Goal: Task Accomplishment & Management: Manage account settings

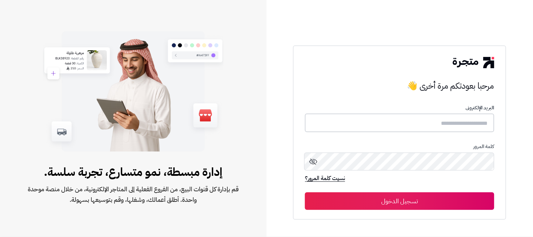
click at [434, 126] on input "text" at bounding box center [399, 123] width 189 height 19
type input "******"
click at [305, 192] on button "تسجيل الدخول" at bounding box center [399, 201] width 189 height 18
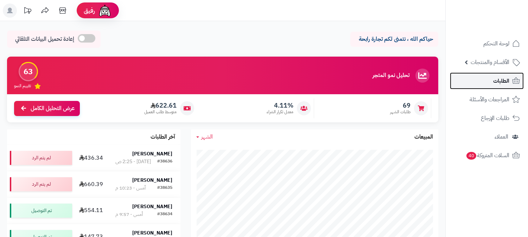
click at [504, 85] on span "الطلبات" at bounding box center [501, 81] width 16 height 10
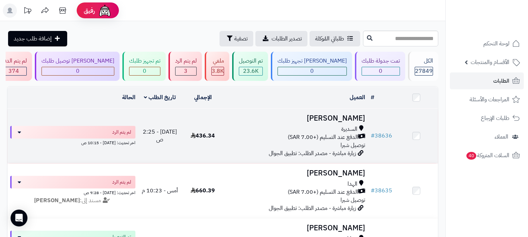
click at [343, 128] on span "السديرة" at bounding box center [349, 129] width 16 height 8
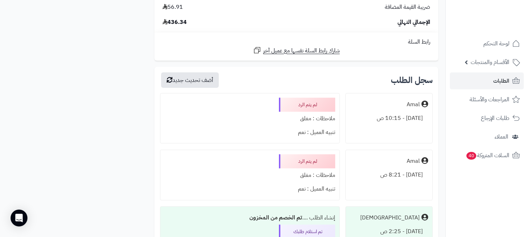
scroll to position [976, 0]
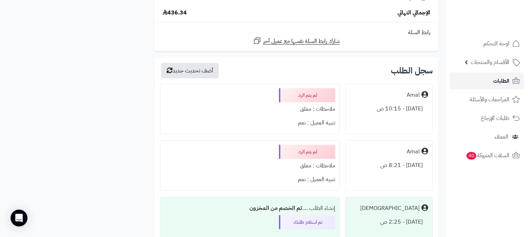
click at [491, 83] on link "الطلبات" at bounding box center [487, 80] width 74 height 17
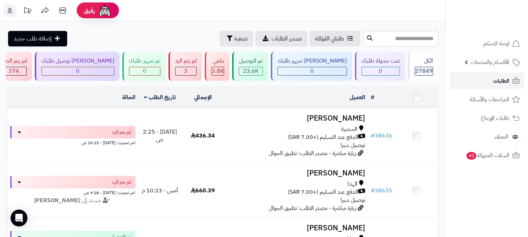
click at [491, 80] on link "الطلبات" at bounding box center [487, 80] width 74 height 17
click at [485, 79] on link "الطلبات" at bounding box center [487, 80] width 74 height 17
click at [508, 84] on span "الطلبات" at bounding box center [501, 81] width 16 height 10
click at [514, 89] on link "الطلبات" at bounding box center [487, 80] width 74 height 17
click at [498, 78] on span "الطلبات" at bounding box center [501, 81] width 16 height 10
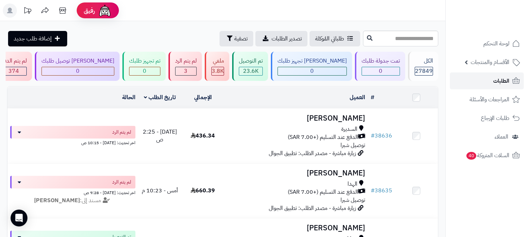
click at [481, 82] on link "الطلبات" at bounding box center [487, 80] width 74 height 17
click at [493, 77] on span "الطلبات" at bounding box center [501, 81] width 16 height 10
click at [490, 82] on link "الطلبات" at bounding box center [487, 80] width 74 height 17
click at [494, 76] on span "الطلبات" at bounding box center [501, 81] width 16 height 10
click at [507, 83] on span "الطلبات" at bounding box center [501, 81] width 16 height 10
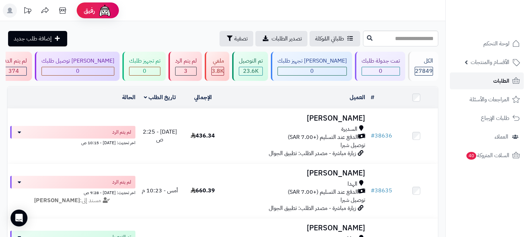
click at [506, 83] on span "الطلبات" at bounding box center [501, 81] width 16 height 10
click at [489, 78] on link "الطلبات" at bounding box center [487, 80] width 74 height 17
click at [494, 85] on span "الطلبات" at bounding box center [501, 81] width 16 height 10
click at [507, 83] on span "الطلبات" at bounding box center [501, 81] width 16 height 10
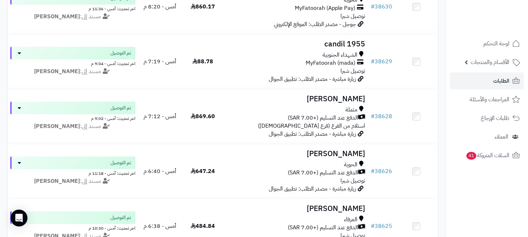
scroll to position [309, 0]
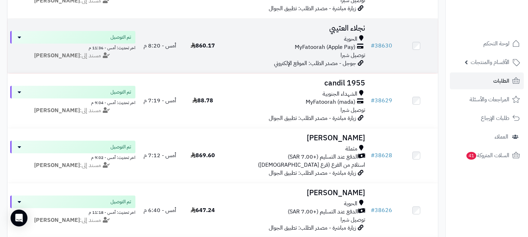
drag, startPoint x: 529, startPoint y: 123, endPoint x: 417, endPoint y: 29, distance: 146.4
click at [417, 29] on td at bounding box center [416, 46] width 43 height 54
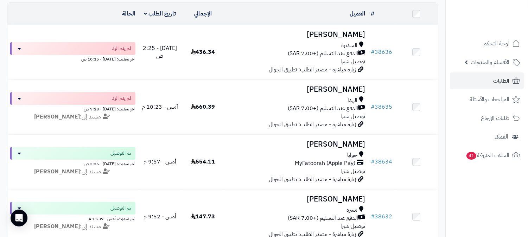
scroll to position [0, 0]
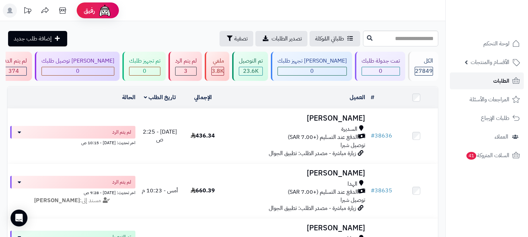
click at [501, 78] on span "الطلبات" at bounding box center [501, 81] width 16 height 10
click at [511, 83] on icon at bounding box center [515, 81] width 8 height 8
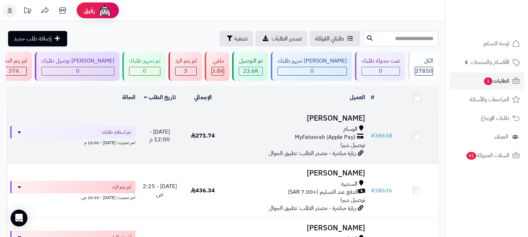
click at [324, 131] on div "الوسام" at bounding box center [296, 129] width 138 height 8
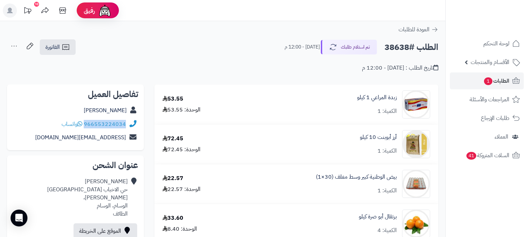
drag, startPoint x: 85, startPoint y: 123, endPoint x: 129, endPoint y: 121, distance: 44.3
click at [129, 121] on div "966553224034 واتساب" at bounding box center [75, 124] width 125 height 14
copy div "966553224034"
click at [230, 46] on div "الطلب #38638 تم استلام طلبك اليوم - 12:00 م الفاتورة طباعة الفاتورة إرسال الفات…" at bounding box center [222, 47] width 431 height 17
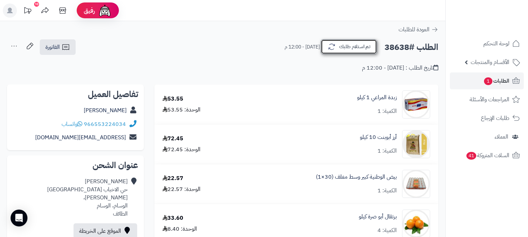
click at [355, 43] on button "تم استلام طلبك" at bounding box center [349, 46] width 56 height 15
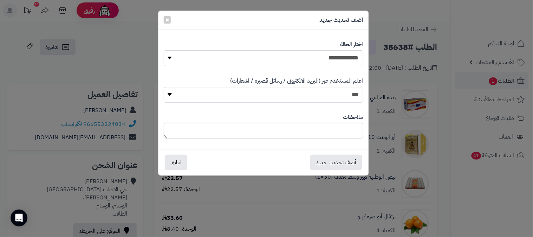
click at [329, 56] on select "**********" at bounding box center [264, 58] width 200 height 16
select select "*"
click at [164, 50] on select "**********" at bounding box center [264, 58] width 200 height 16
click at [297, 136] on textarea at bounding box center [264, 131] width 200 height 16
type textarea "****"
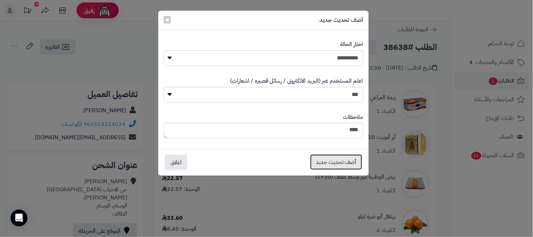
click at [329, 163] on button "أضف تحديث جديد" at bounding box center [336, 161] width 52 height 15
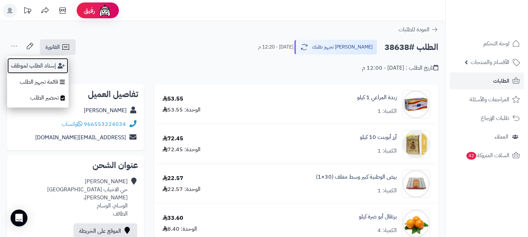
click at [19, 64] on button "إسناد الطلب لموظف" at bounding box center [38, 66] width 62 height 16
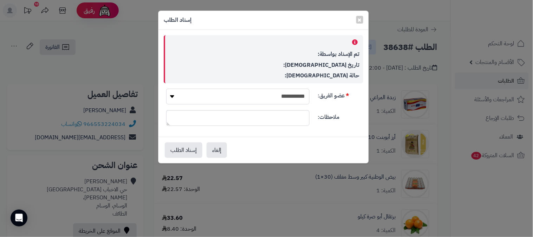
click at [266, 93] on select "**********" at bounding box center [237, 97] width 143 height 16
select select "**"
click at [166, 89] on select "**********" at bounding box center [237, 97] width 143 height 16
click at [181, 149] on button "إسناد الطلب" at bounding box center [184, 149] width 38 height 15
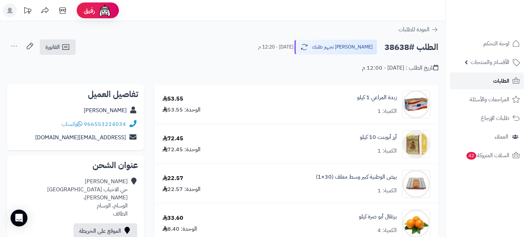
click at [505, 81] on span "الطلبات" at bounding box center [501, 81] width 16 height 10
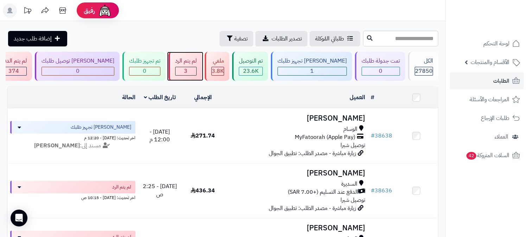
click at [196, 69] on div "3" at bounding box center [185, 71] width 21 height 8
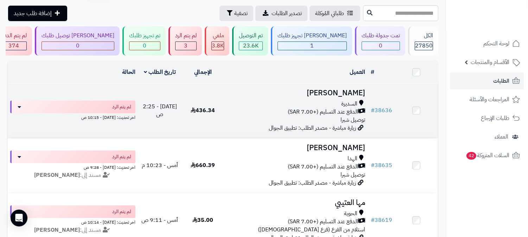
scroll to position [39, 0]
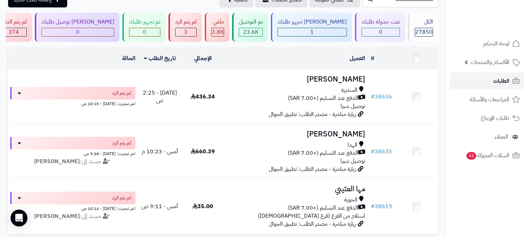
click at [491, 78] on link "الطلبات" at bounding box center [487, 80] width 74 height 17
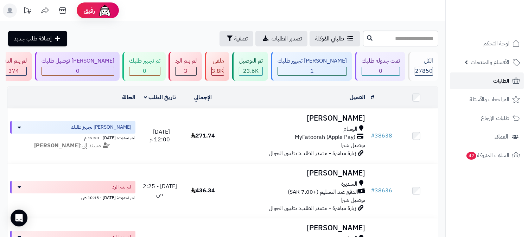
click at [502, 79] on span "الطلبات" at bounding box center [501, 81] width 16 height 10
click at [506, 79] on span "الطلبات" at bounding box center [501, 81] width 16 height 10
click at [495, 80] on span "الطلبات" at bounding box center [501, 81] width 16 height 10
click at [196, 71] on div "3" at bounding box center [185, 71] width 21 height 8
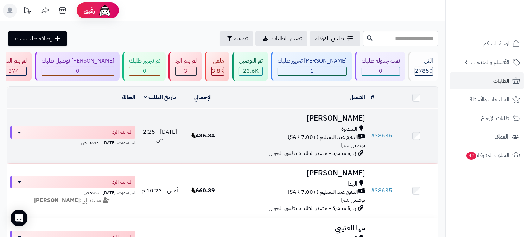
click at [340, 127] on div "السديرة" at bounding box center [296, 129] width 138 height 8
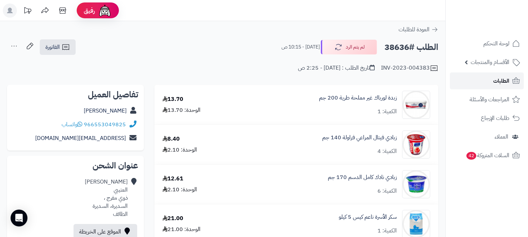
click at [498, 81] on span "الطلبات" at bounding box center [501, 81] width 16 height 10
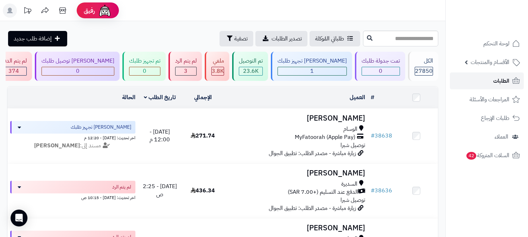
click at [485, 80] on link "الطلبات" at bounding box center [487, 80] width 74 height 17
click at [196, 67] on div "3" at bounding box center [185, 71] width 21 height 8
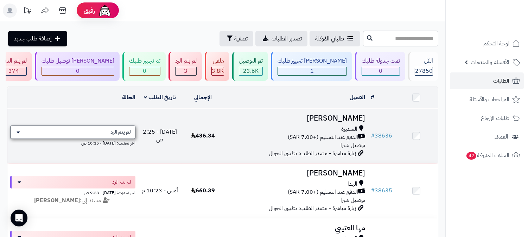
click at [125, 135] on div "لم يتم الرد" at bounding box center [72, 131] width 125 height 13
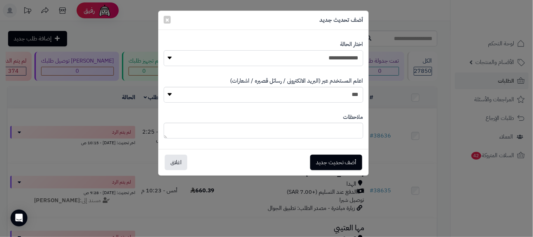
click at [322, 56] on select "**********" at bounding box center [264, 58] width 200 height 16
select select "*"
click at [164, 50] on select "**********" at bounding box center [264, 58] width 200 height 16
click at [302, 131] on textarea at bounding box center [264, 131] width 200 height 16
type textarea "*********"
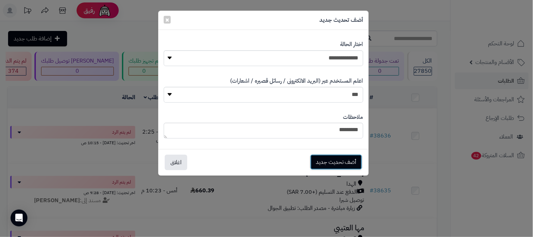
click at [322, 163] on button "أضف تحديث جديد" at bounding box center [336, 161] width 52 height 15
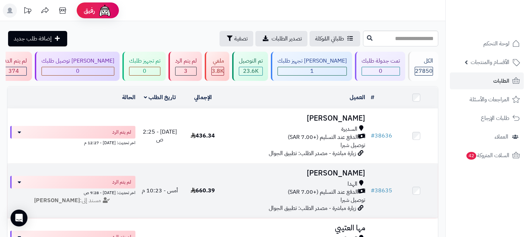
click at [349, 192] on span "الدفع عند التسليم (+7.00 SAR)" at bounding box center [323, 192] width 70 height 8
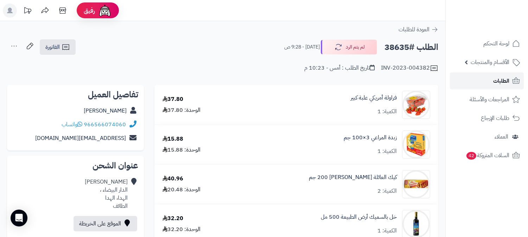
click at [487, 78] on link "الطلبات" at bounding box center [487, 80] width 74 height 17
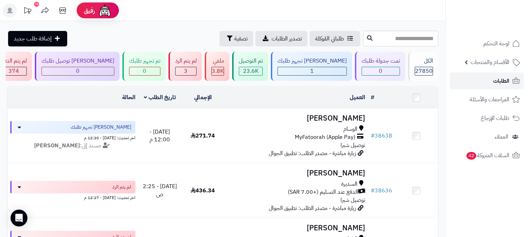
click at [492, 79] on link "الطلبات" at bounding box center [487, 80] width 74 height 17
click at [493, 84] on span "الطلبات" at bounding box center [501, 81] width 16 height 10
click at [483, 79] on link "الطلبات" at bounding box center [487, 80] width 74 height 17
click at [491, 77] on link "الطلبات" at bounding box center [487, 80] width 74 height 17
click at [500, 82] on span "الطلبات" at bounding box center [501, 81] width 16 height 10
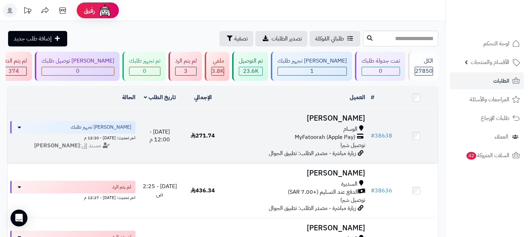
click at [329, 131] on div "الوسام" at bounding box center [296, 129] width 138 height 8
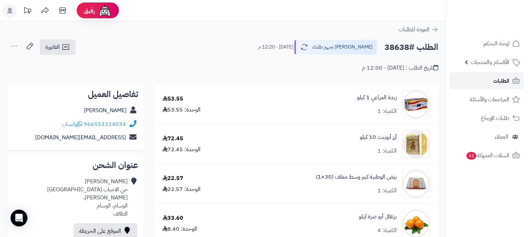
click at [482, 81] on link "الطلبات" at bounding box center [487, 80] width 74 height 17
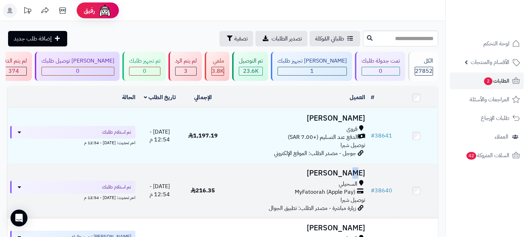
click at [332, 176] on h3 "رهف العتيبي" at bounding box center [296, 173] width 138 height 8
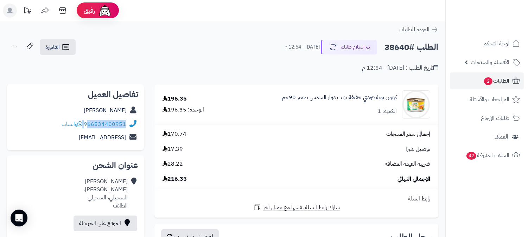
drag, startPoint x: 84, startPoint y: 123, endPoint x: 89, endPoint y: 123, distance: 5.3
click at [89, 123] on div "966534400951 واتساب" at bounding box center [94, 124] width 64 height 8
copy div "66534400951"
click at [462, 81] on link "الطلبات 2" at bounding box center [487, 80] width 74 height 17
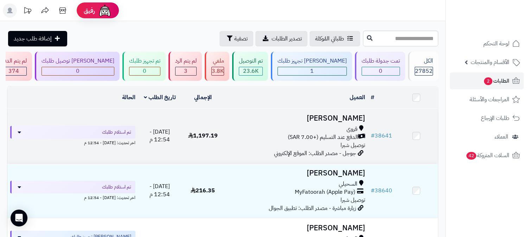
click at [331, 137] on span "الدفع عند التسليم (+7.00 SAR)" at bounding box center [323, 137] width 70 height 8
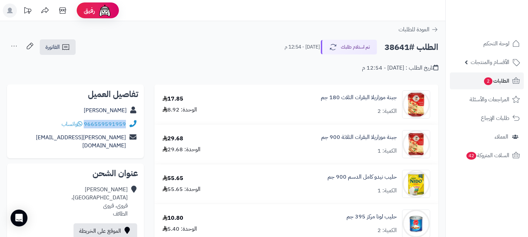
drag, startPoint x: 85, startPoint y: 123, endPoint x: 126, endPoint y: 126, distance: 41.2
click at [126, 126] on div "966559591959 واتساب" at bounding box center [75, 124] width 125 height 14
copy link "966559591959"
click at [205, 51] on div "الطلب #38641 تم استلام طلبك اليوم - 12:54 م الفاتورة طباعة الفاتورة إرسال الفات…" at bounding box center [222, 47] width 431 height 17
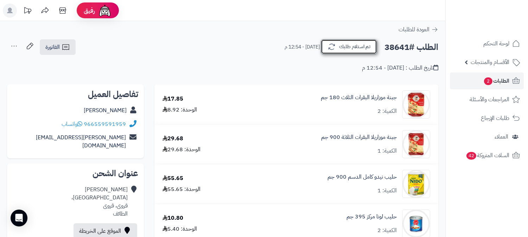
click at [350, 46] on button "تم استلام طلبك" at bounding box center [349, 46] width 56 height 15
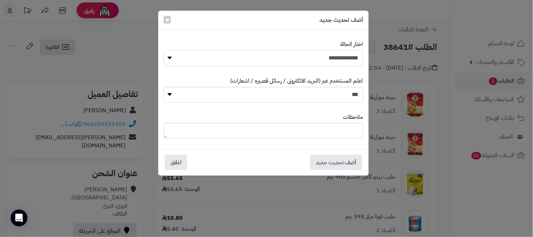
click at [346, 59] on select "**********" at bounding box center [264, 58] width 200 height 16
select select "*"
click at [164, 50] on select "**********" at bounding box center [264, 58] width 200 height 16
click at [337, 123] on textarea at bounding box center [264, 131] width 200 height 16
type textarea "****"
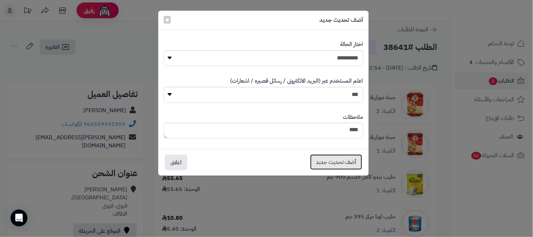
click at [351, 163] on button "أضف تحديث جديد" at bounding box center [336, 161] width 52 height 15
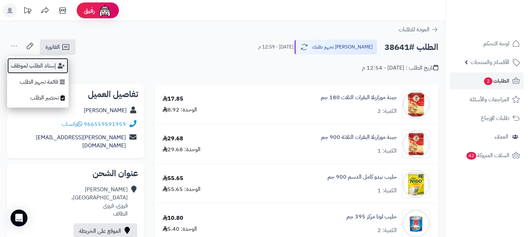
click at [32, 63] on button "إسناد الطلب لموظف" at bounding box center [38, 66] width 62 height 16
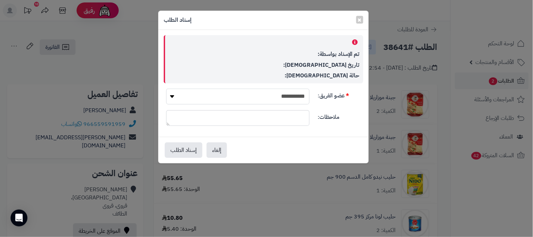
click at [254, 89] on select "**********" at bounding box center [237, 97] width 143 height 16
select select "**"
click at [166, 89] on select "**********" at bounding box center [237, 97] width 143 height 16
click at [182, 150] on button "إسناد الطلب" at bounding box center [184, 149] width 38 height 15
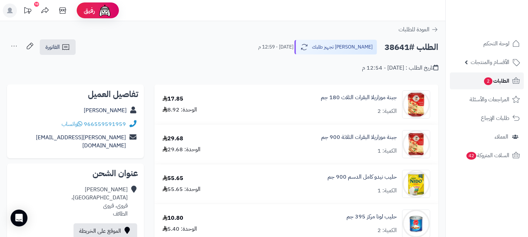
click at [473, 81] on link "الطلبات 2" at bounding box center [487, 80] width 74 height 17
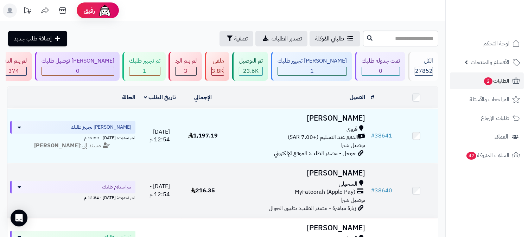
click at [322, 176] on td "[PERSON_NAME] السحيلي MyFatoorah (Apple Pay) توصيل شبرا زيارة مباشرة - مصدر الط…" at bounding box center [295, 190] width 143 height 54
click at [340, 180] on span "السحيلي" at bounding box center [347, 184] width 19 height 8
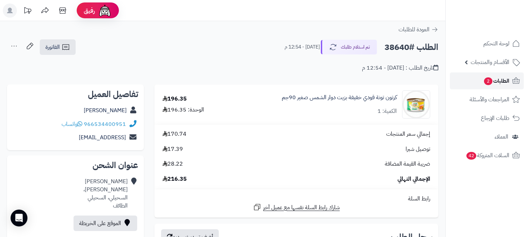
click at [473, 80] on link "الطلبات 2" at bounding box center [487, 80] width 74 height 17
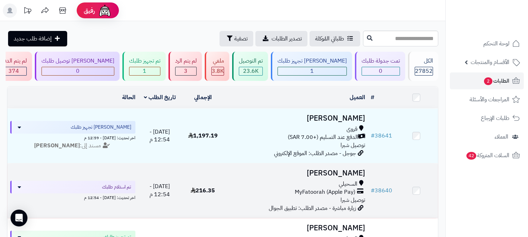
click at [321, 189] on span "MyFatoorah (Apple Pay)" at bounding box center [325, 192] width 60 height 8
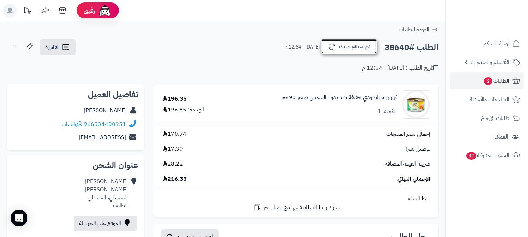
click at [342, 47] on button "تم استلام طلبك" at bounding box center [349, 46] width 56 height 15
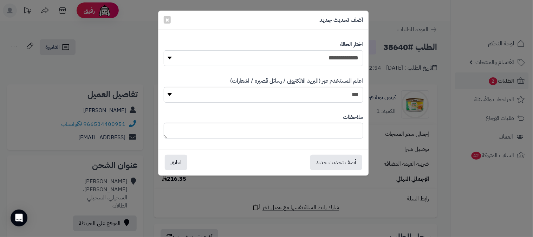
click at [333, 60] on select "**********" at bounding box center [264, 58] width 200 height 16
select select "*"
click at [164, 50] on select "**********" at bounding box center [264, 58] width 200 height 16
click at [325, 125] on textarea at bounding box center [264, 131] width 200 height 16
type textarea "***"
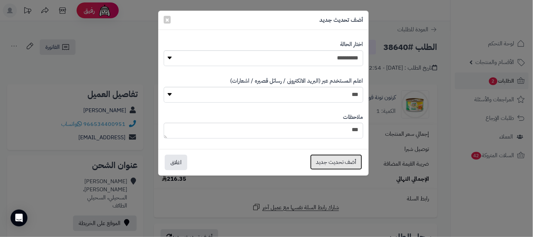
click at [341, 159] on button "أضف تحديث جديد" at bounding box center [336, 161] width 52 height 15
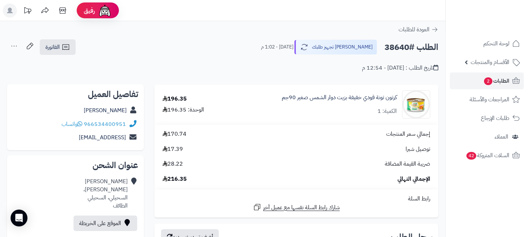
click at [13, 44] on icon at bounding box center [14, 46] width 14 height 14
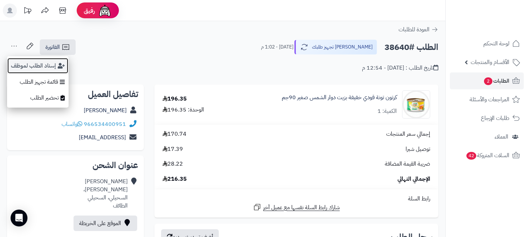
click at [41, 65] on button "إسناد الطلب لموظف" at bounding box center [38, 66] width 62 height 16
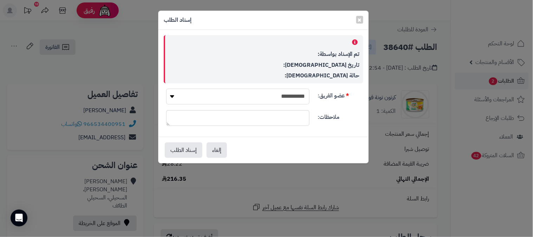
click at [268, 92] on select "**********" at bounding box center [237, 97] width 143 height 16
select select "**"
click at [166, 89] on select "**********" at bounding box center [237, 97] width 143 height 16
click at [185, 150] on button "إسناد الطلب" at bounding box center [184, 149] width 38 height 15
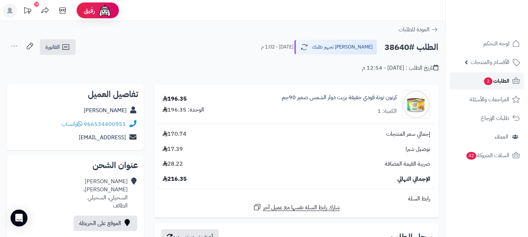
click at [497, 83] on span "الطلبات 2" at bounding box center [496, 81] width 26 height 10
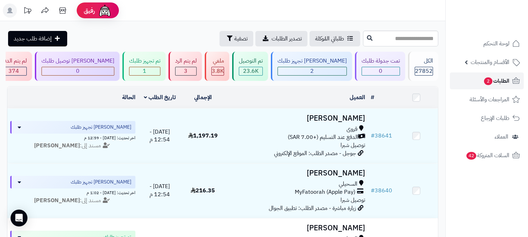
click at [502, 80] on span "الطلبات 2" at bounding box center [496, 81] width 26 height 10
click at [495, 82] on span "الطلبات 2" at bounding box center [496, 81] width 26 height 10
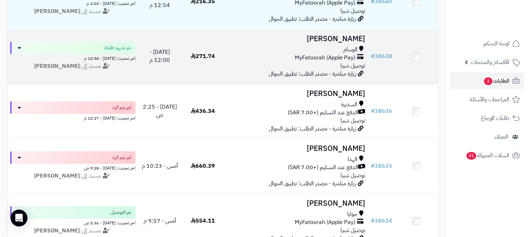
scroll to position [195, 0]
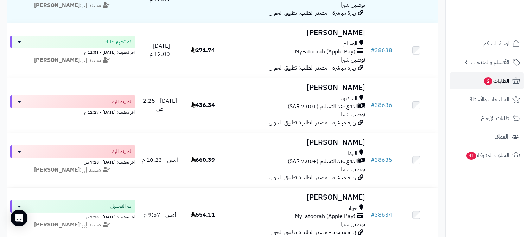
click at [499, 85] on span "الطلبات 2" at bounding box center [496, 81] width 26 height 10
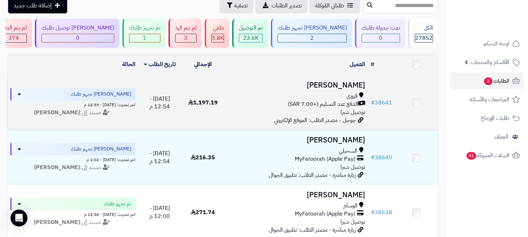
scroll to position [78, 0]
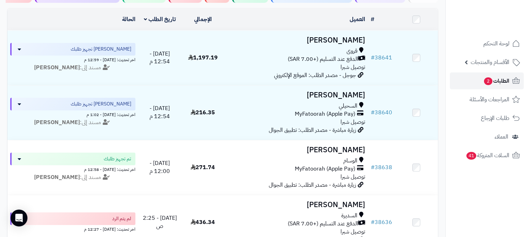
click at [496, 82] on span "الطلبات 2" at bounding box center [496, 81] width 26 height 10
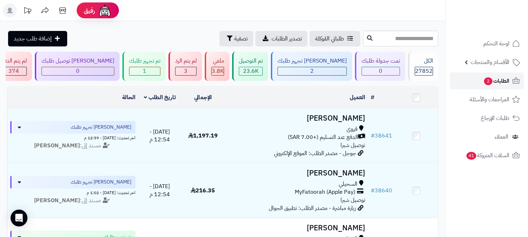
click at [501, 83] on span "الطلبات 2" at bounding box center [496, 81] width 26 height 10
click at [504, 79] on span "الطلبات 2" at bounding box center [496, 81] width 26 height 10
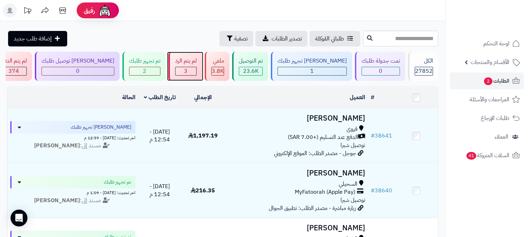
click at [196, 71] on div "3" at bounding box center [185, 71] width 21 height 8
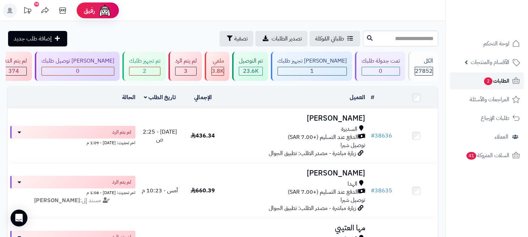
click at [499, 80] on span "الطلبات 2" at bounding box center [496, 81] width 26 height 10
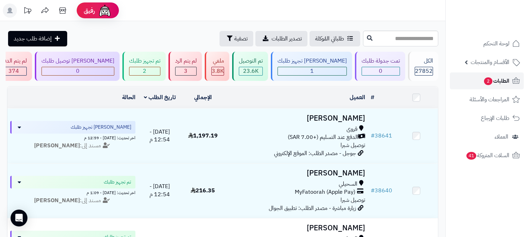
click at [492, 82] on span "الطلبات 2" at bounding box center [496, 81] width 26 height 10
click at [483, 80] on span "الطلبات 2" at bounding box center [496, 81] width 26 height 10
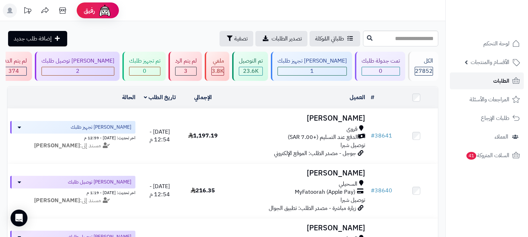
click at [493, 81] on span "الطلبات" at bounding box center [501, 81] width 16 height 10
click at [494, 87] on link "الطلبات" at bounding box center [487, 80] width 74 height 17
click at [499, 76] on span "الطلبات" at bounding box center [501, 81] width 16 height 10
